Goal: Use online tool/utility: Utilize a website feature to perform a specific function

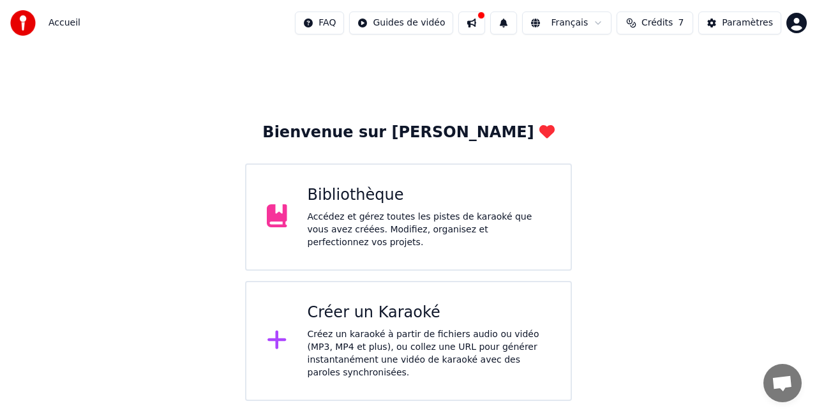
click at [421, 203] on div "Bibliothèque" at bounding box center [429, 195] width 243 height 20
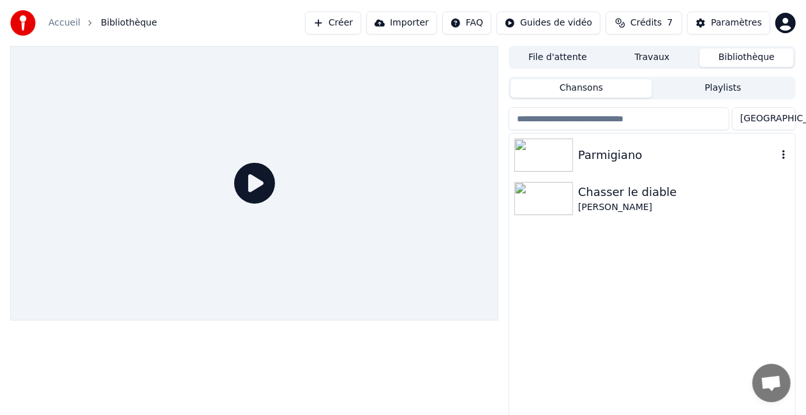
click at [613, 155] on div "Parmigiano" at bounding box center [677, 155] width 199 height 18
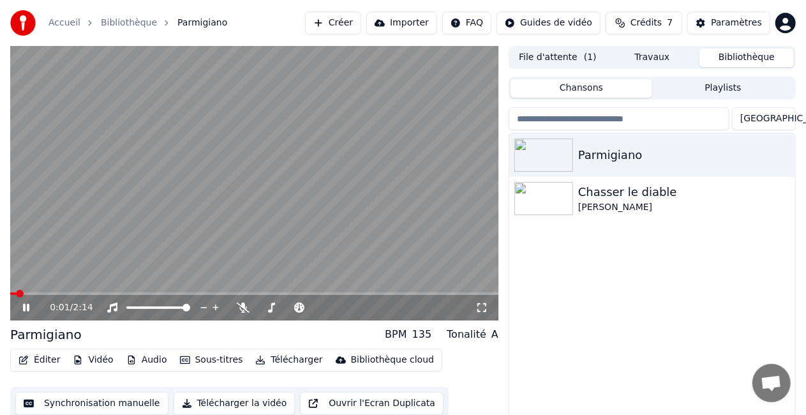
click at [25, 308] on icon at bounding box center [26, 308] width 6 height 8
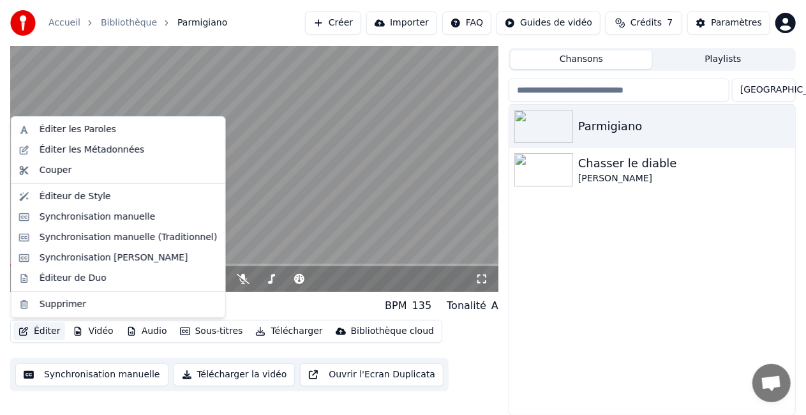
click at [38, 331] on button "Éditer" at bounding box center [39, 331] width 52 height 18
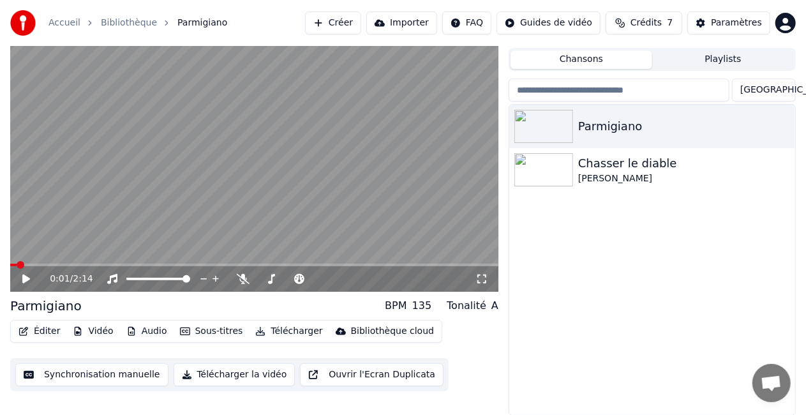
click at [555, 306] on div "Parmigiano [PERSON_NAME] le diable [PERSON_NAME]" at bounding box center [652, 260] width 286 height 310
click at [427, 19] on button "Importer" at bounding box center [401, 22] width 71 height 23
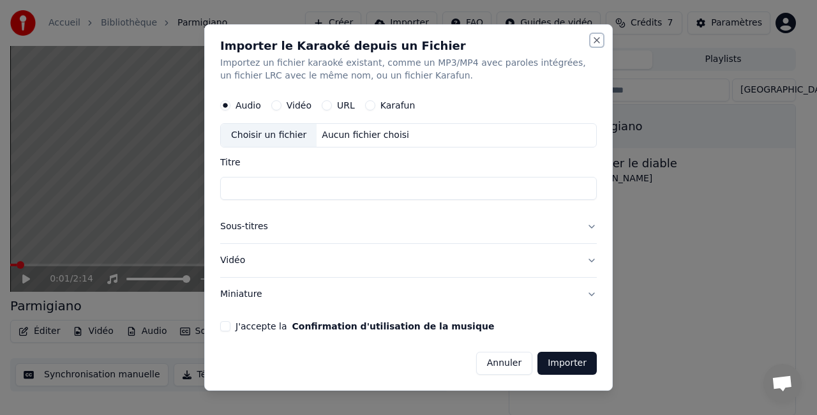
click at [596, 39] on button "Close" at bounding box center [597, 40] width 10 height 10
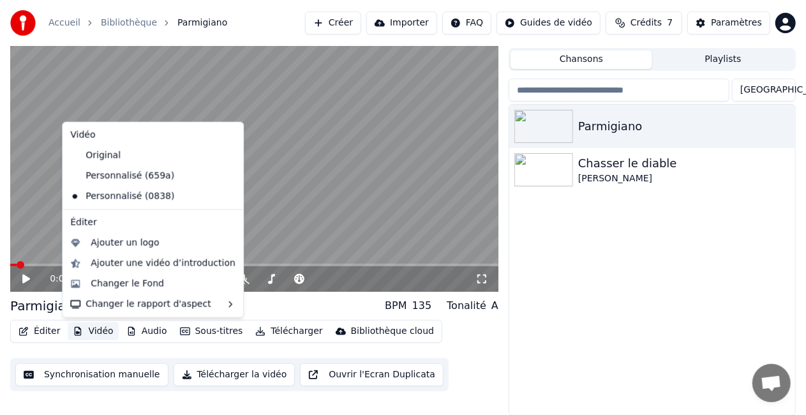
click at [94, 334] on button "Vidéo" at bounding box center [93, 331] width 50 height 18
click at [128, 287] on div "Changer le Fond" at bounding box center [127, 284] width 73 height 13
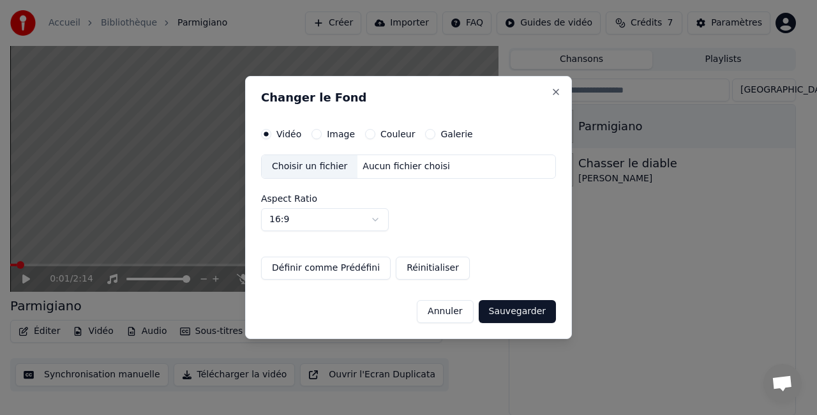
click at [317, 135] on button "Image" at bounding box center [316, 134] width 10 height 10
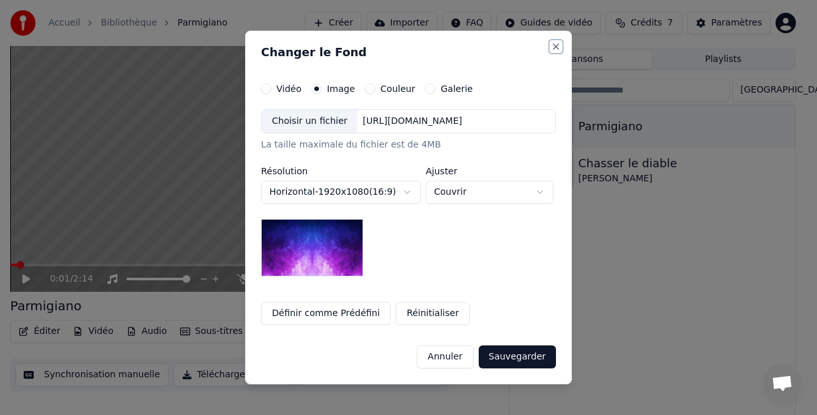
click at [561, 50] on button "Close" at bounding box center [556, 46] width 10 height 10
